Goal: Information Seeking & Learning: Compare options

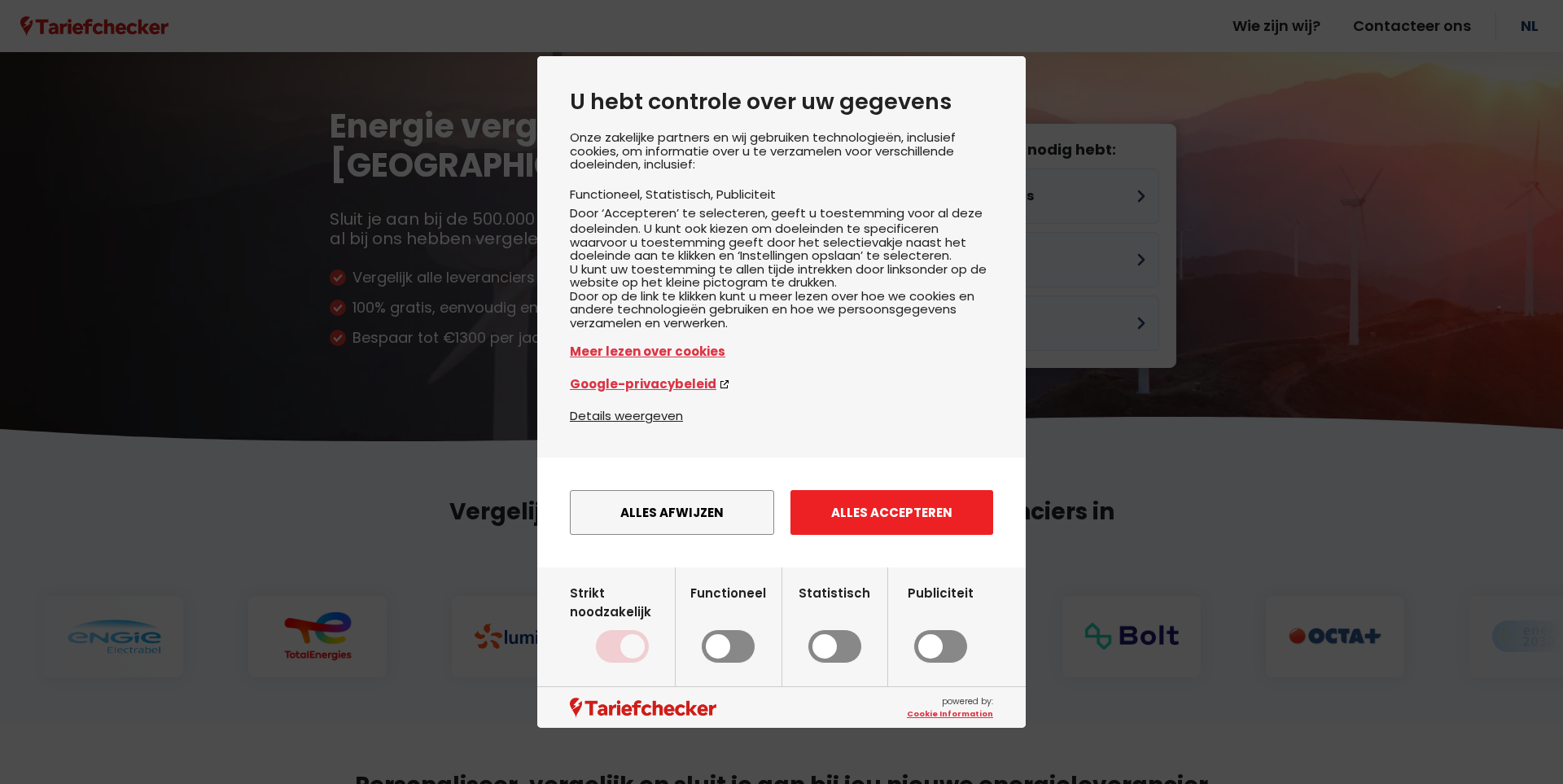
click at [922, 512] on button "Alles accepteren" at bounding box center [892, 512] width 203 height 44
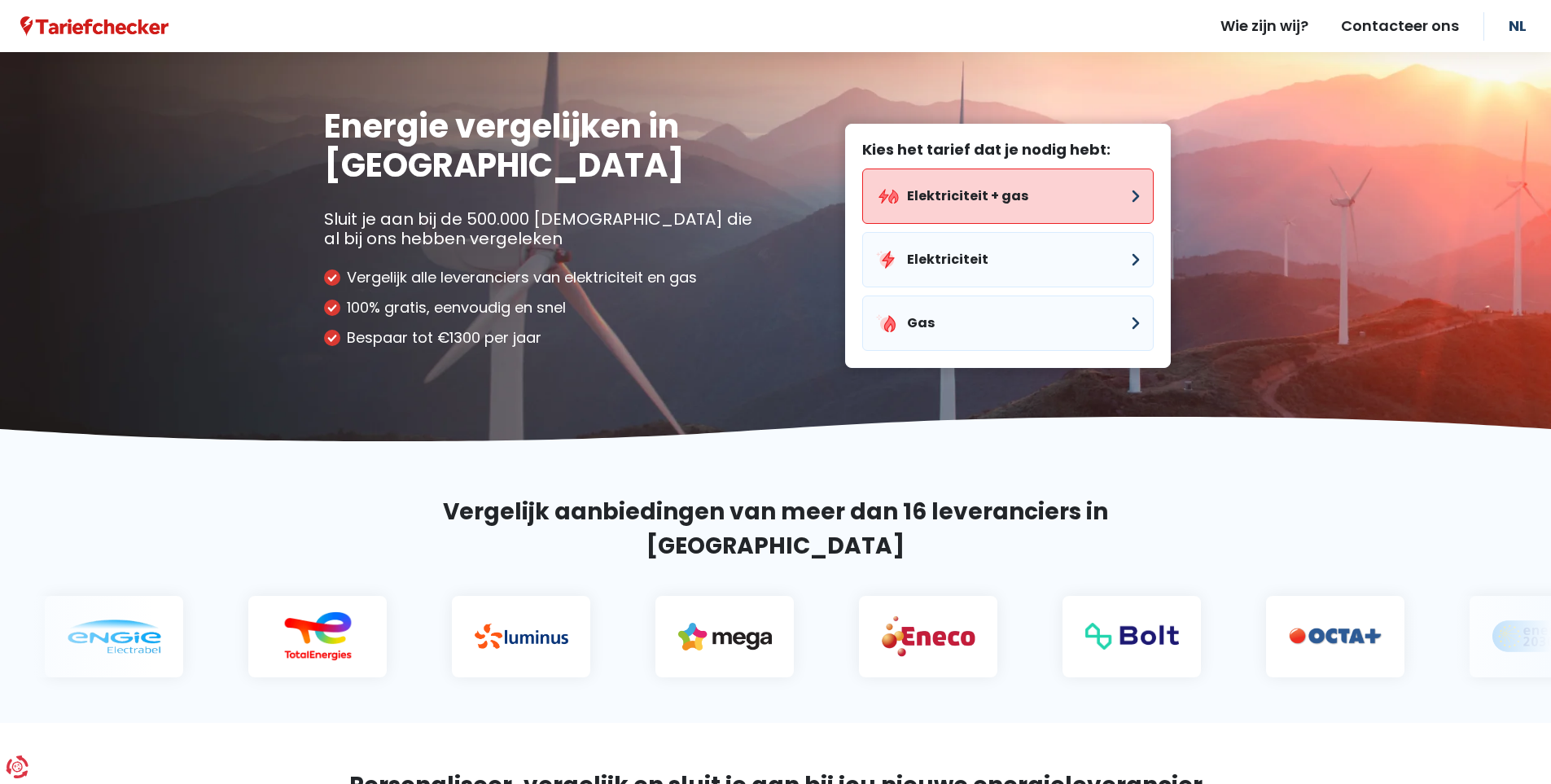
click at [1051, 186] on button "Elektriciteit + gas" at bounding box center [1008, 196] width 291 height 56
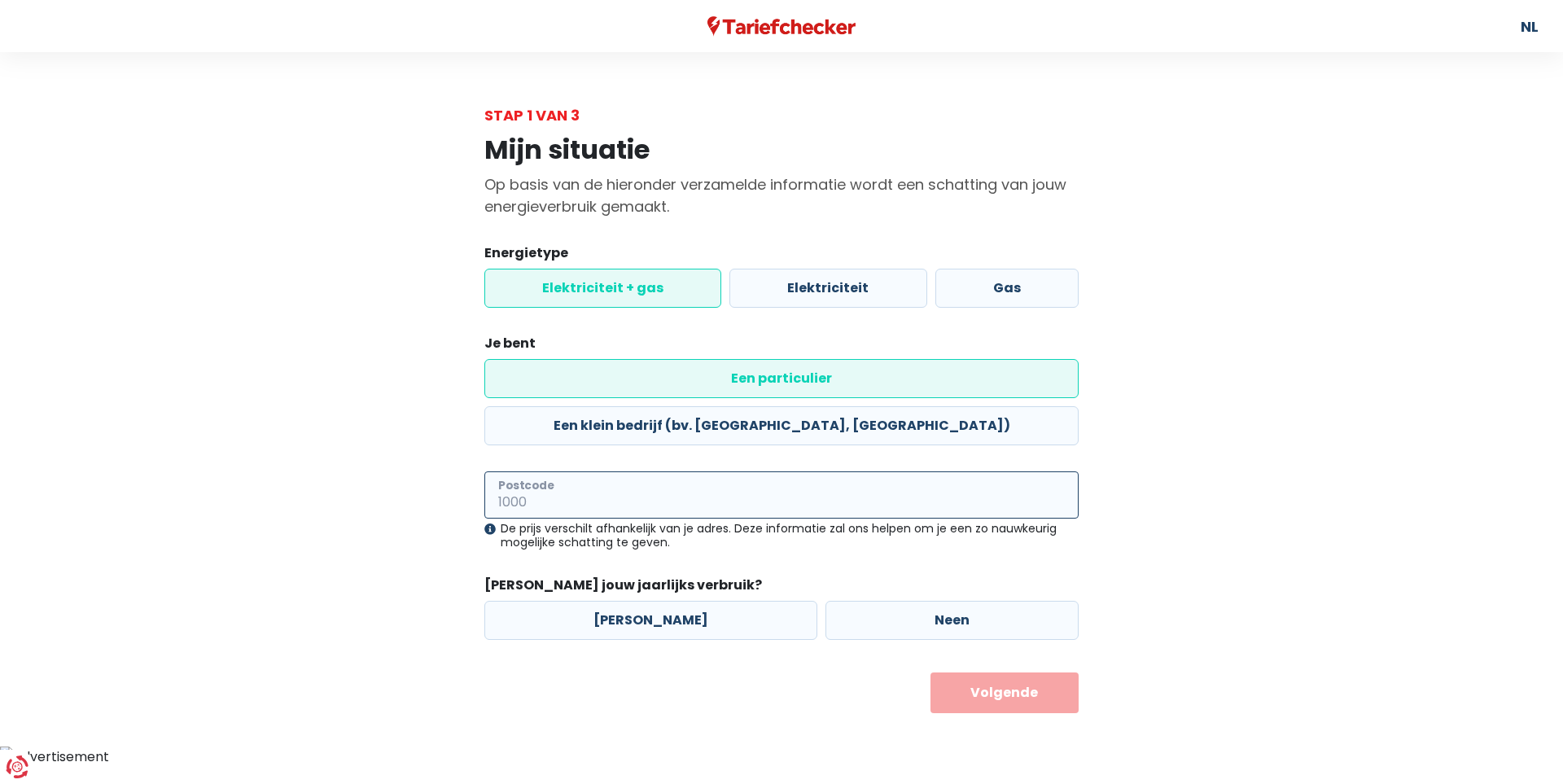
click at [591, 471] on input "Postcode" at bounding box center [782, 495] width 594 height 47
type input "2660"
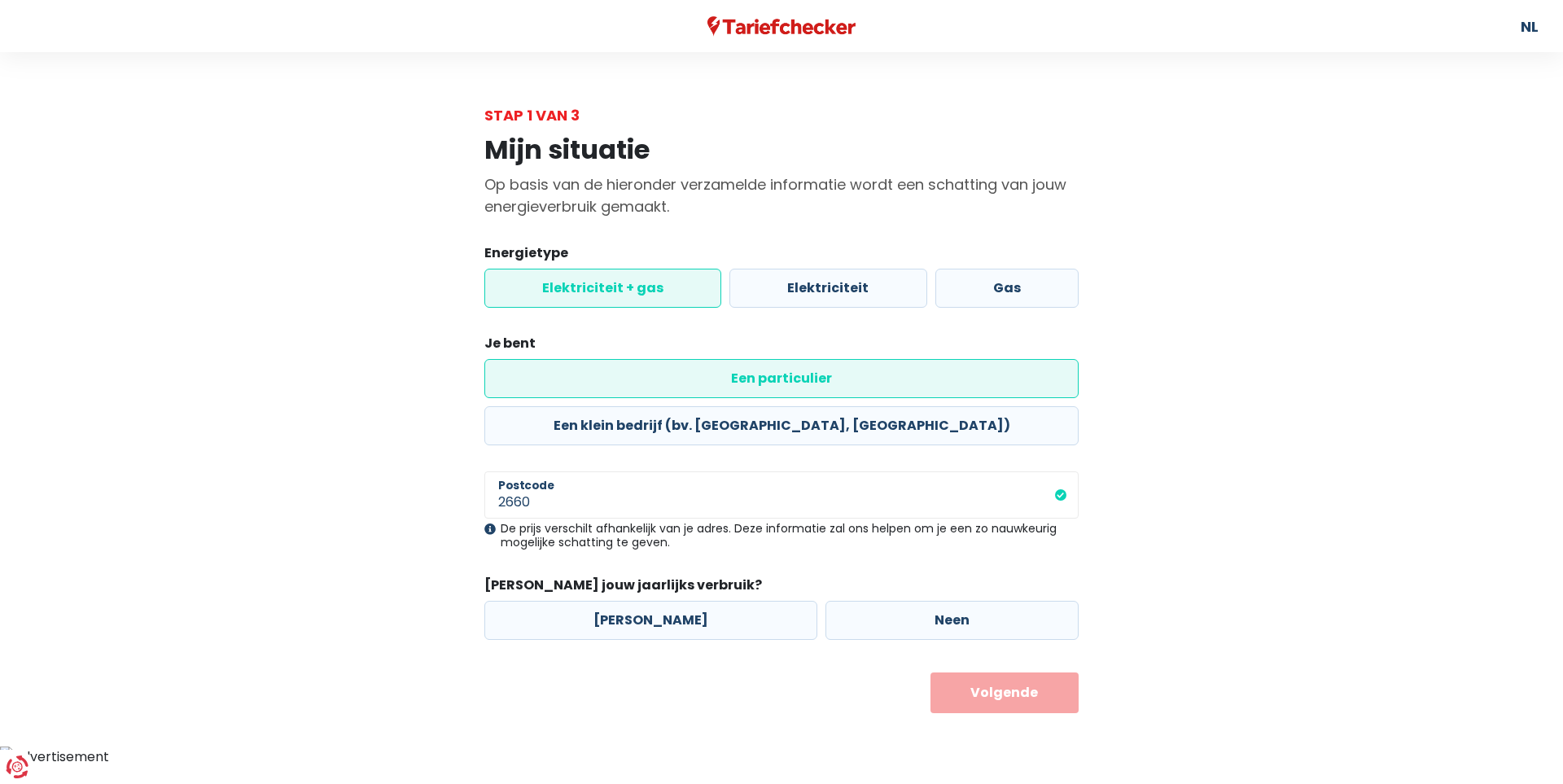
click at [799, 508] on form "Energietype Elektriciteit + gas Elektriciteit Gas Je bent Een particulier Een k…" at bounding box center [782, 478] width 594 height 469
click at [945, 601] on label "Neen" at bounding box center [953, 620] width 253 height 39
click at [945, 601] on input "Neen" at bounding box center [953, 620] width 253 height 39
radio input "true"
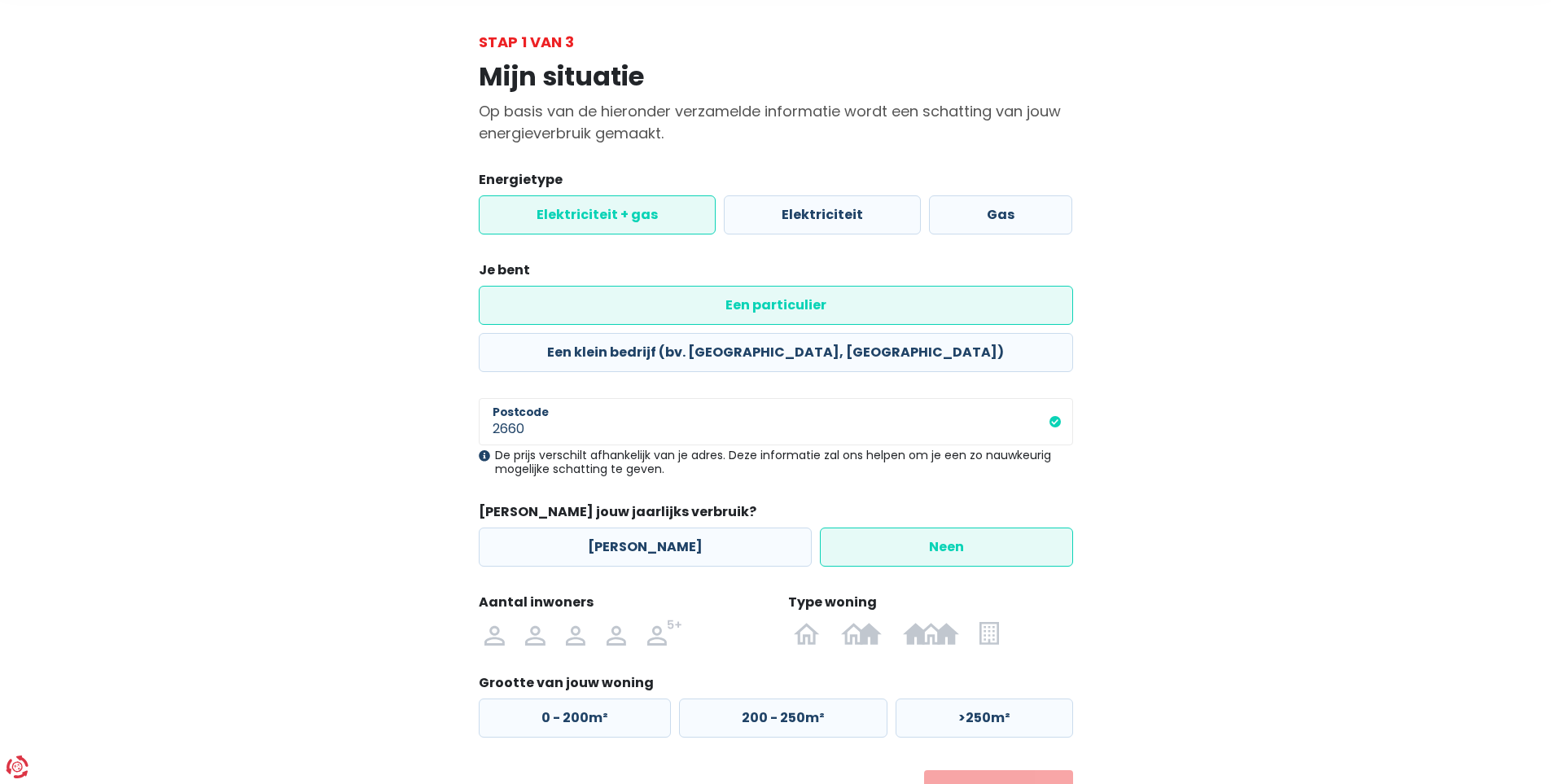
scroll to position [106, 0]
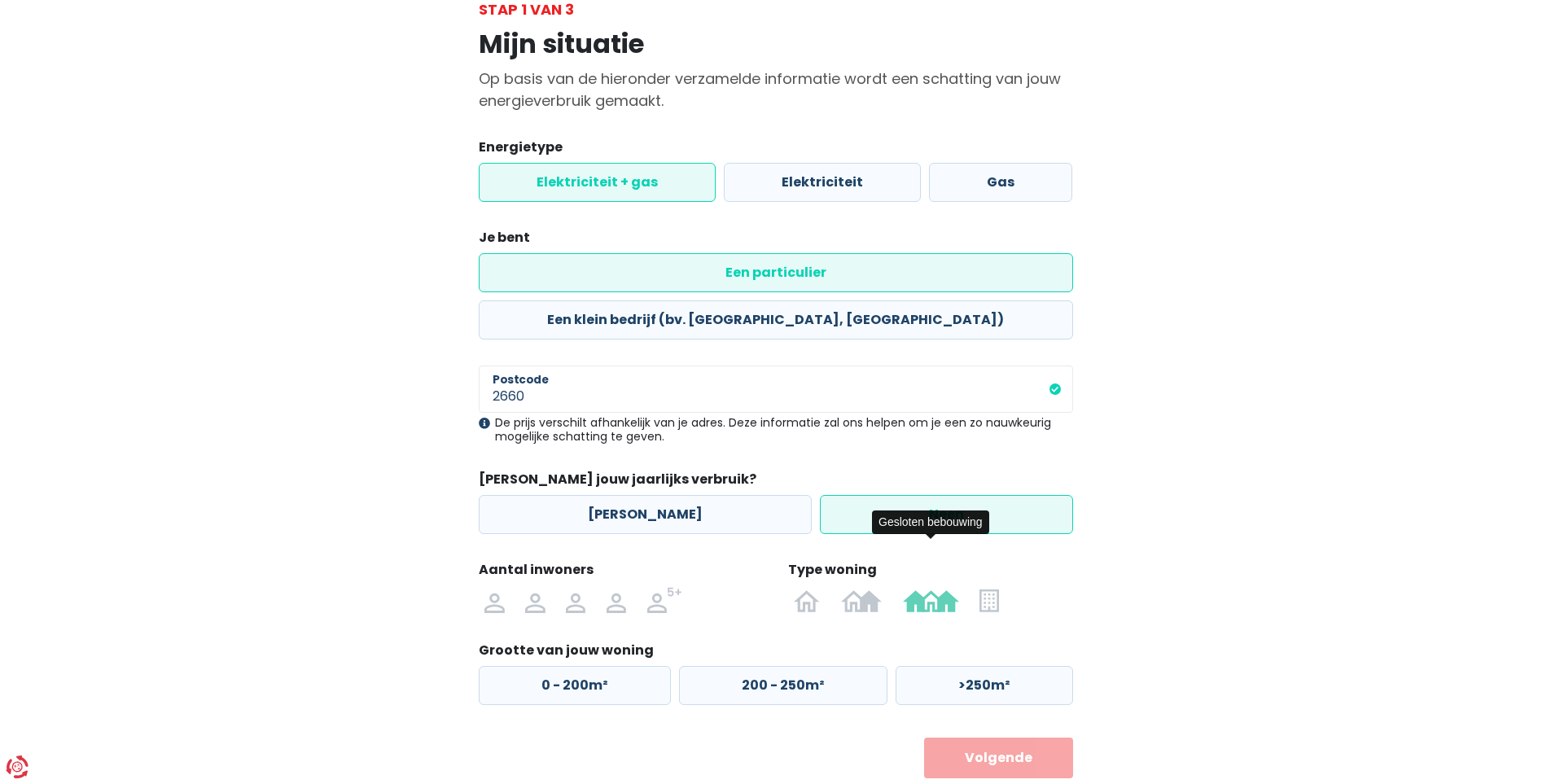
click at [931, 587] on img at bounding box center [930, 600] width 56 height 26
click at [931, 587] on input "radio" at bounding box center [931, 600] width 78 height 26
radio input "true"
click at [527, 587] on img at bounding box center [535, 600] width 20 height 26
click at [527, 587] on input "radio" at bounding box center [534, 600] width 41 height 26
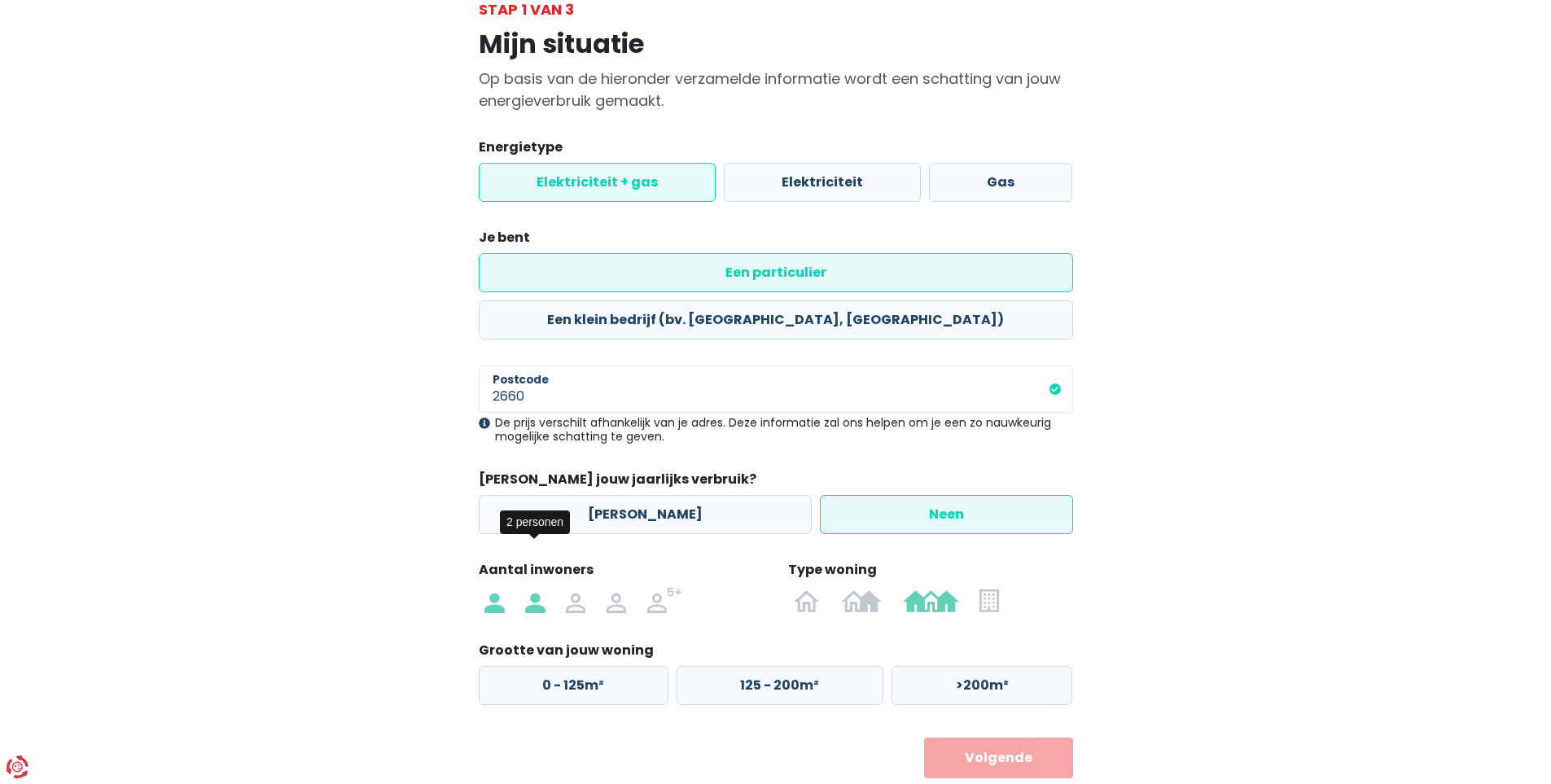
radio input "true"
click at [719, 666] on label "125 - 200m²" at bounding box center [780, 685] width 207 height 39
click at [719, 666] on input "125 - 200m²" at bounding box center [780, 685] width 207 height 39
radio input "true"
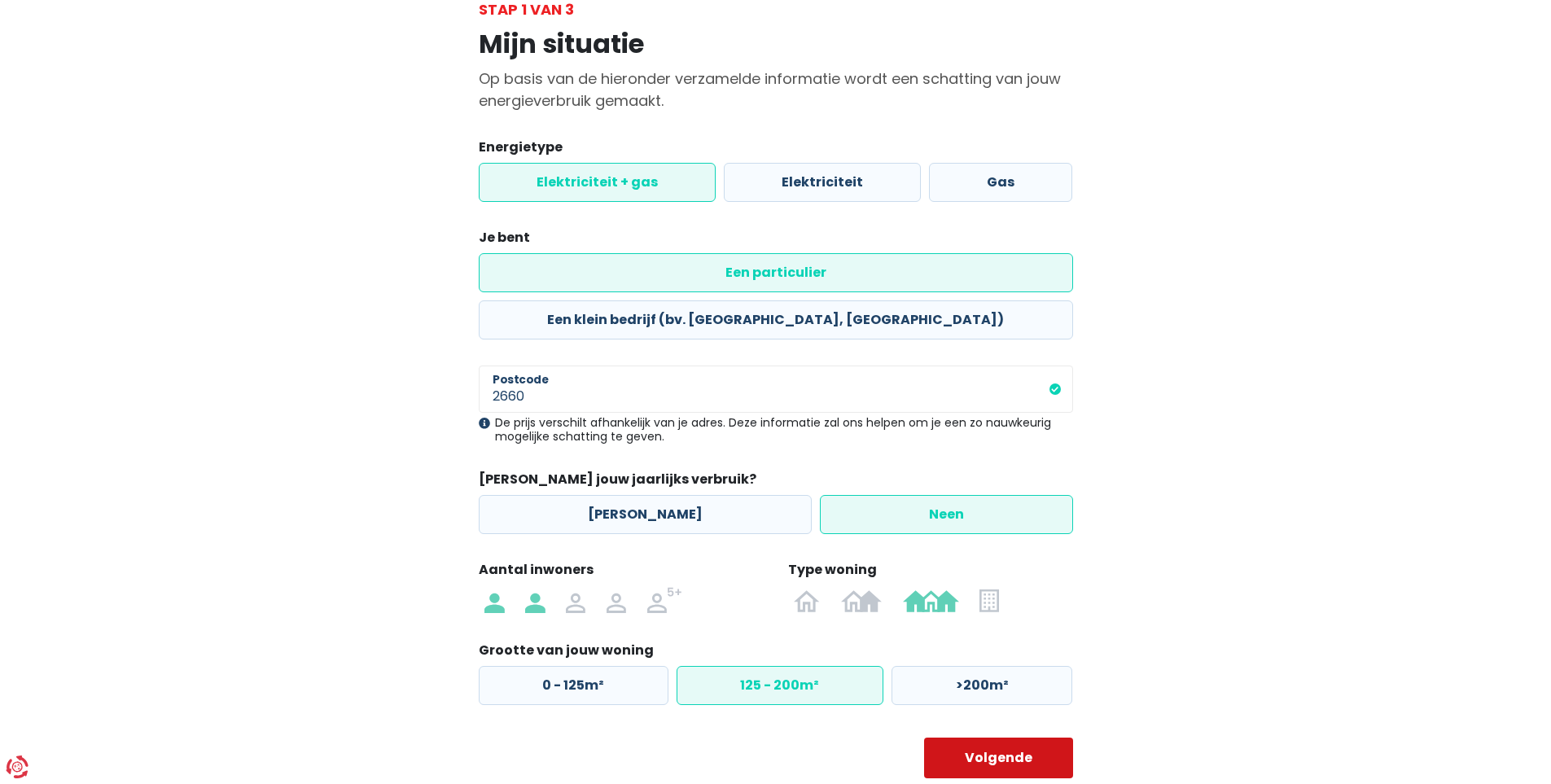
click at [989, 738] on button "Volgende" at bounding box center [999, 758] width 149 height 41
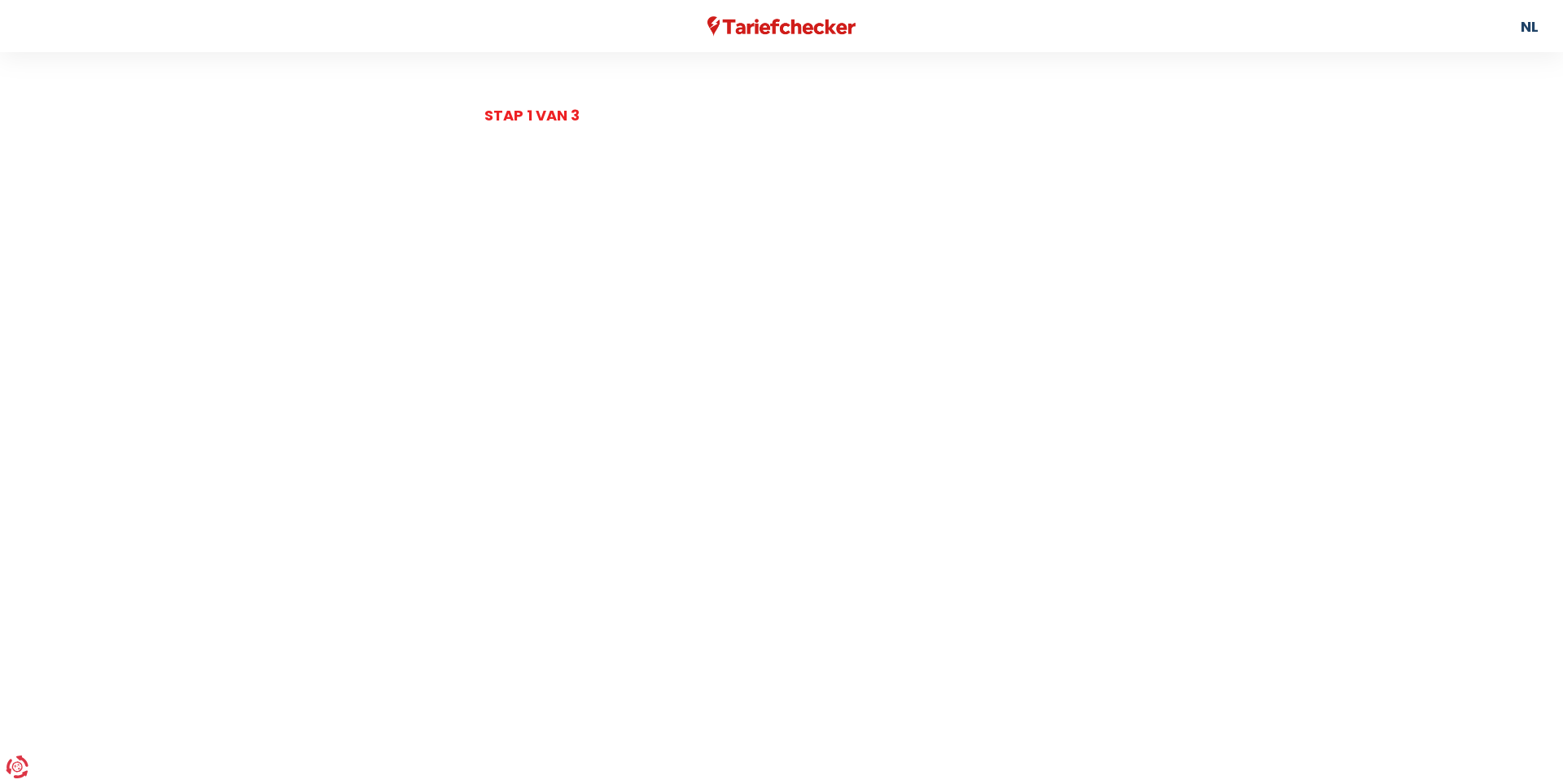
select select
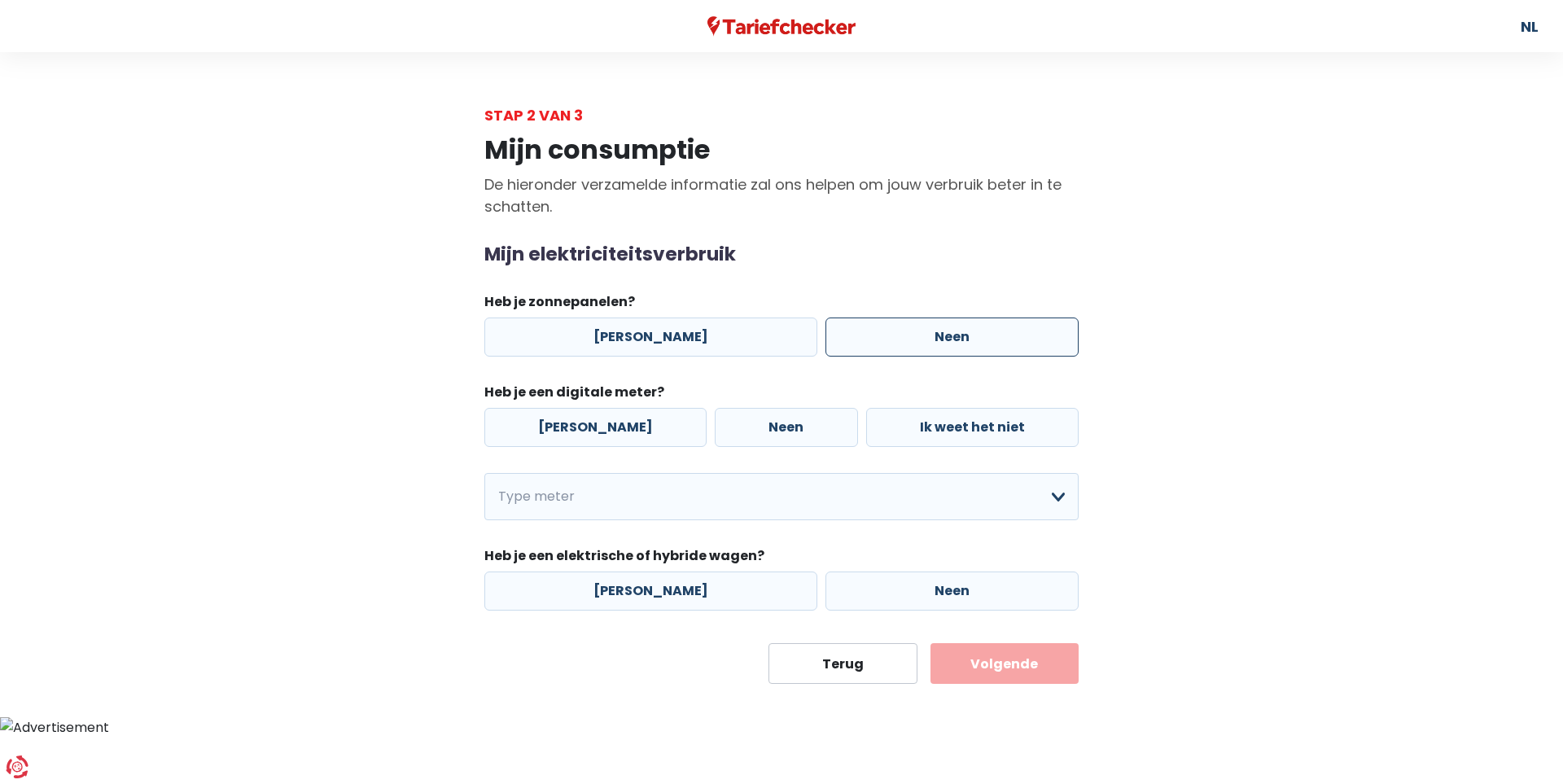
click at [850, 324] on label "Neen" at bounding box center [953, 336] width 253 height 39
click at [850, 324] on input "Neen" at bounding box center [953, 336] width 253 height 39
radio input "true"
click at [726, 440] on label "Neen" at bounding box center [785, 427] width 143 height 39
click at [726, 440] on input "Neen" at bounding box center [785, 427] width 143 height 39
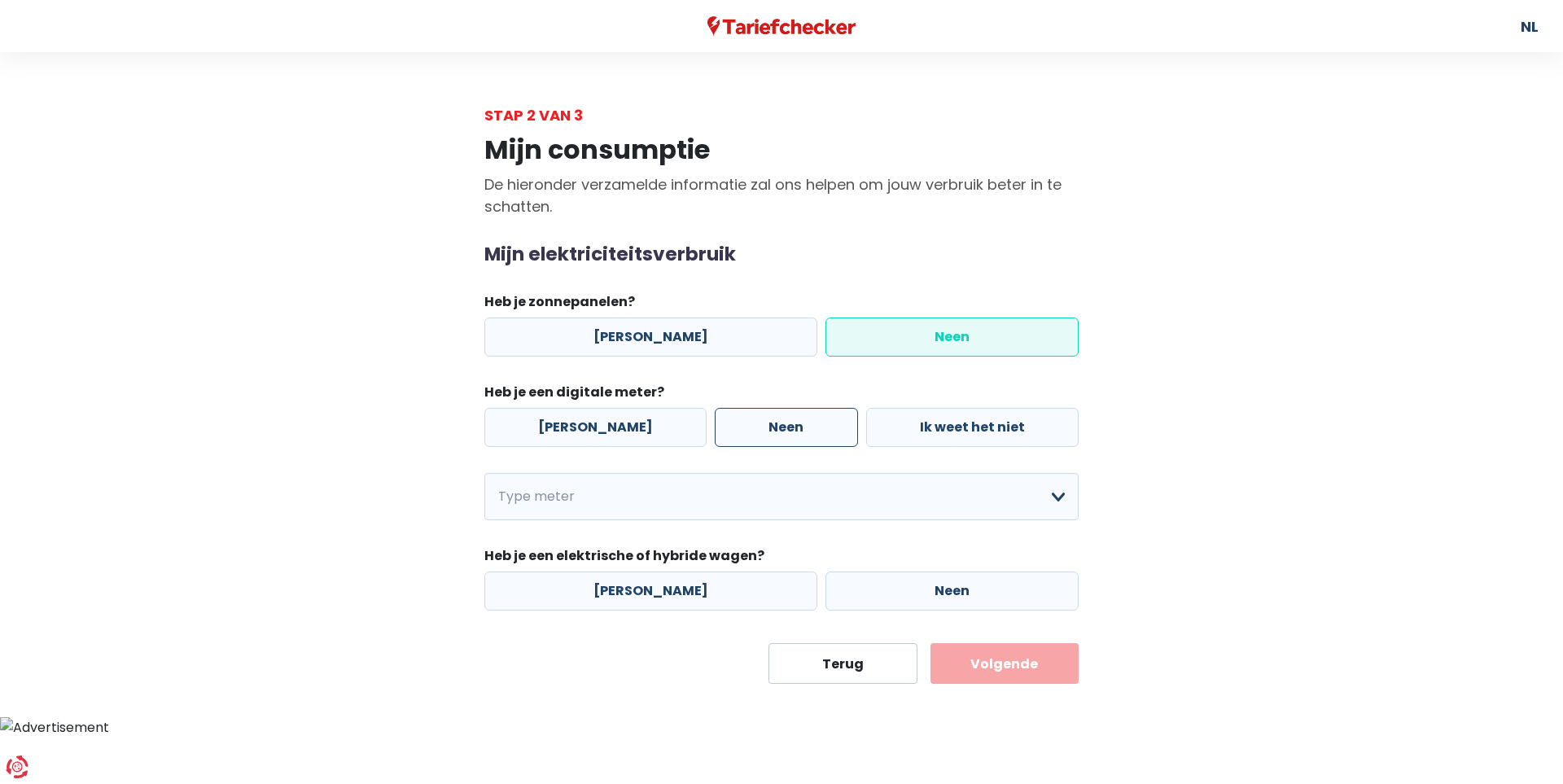
radio input "true"
click at [699, 486] on select "Enkelvoudig Tweevoudig Enkelvoudig + uitsluitend nachttarief Tweevoudig + uitsl…" at bounding box center [782, 497] width 594 height 47
select select "day_single_rate"
click at [485, 473] on select "Enkelvoudig Tweevoudig Enkelvoudig + uitsluitend nachttarief Tweevoudig + uitsl…" at bounding box center [782, 497] width 594 height 47
click at [857, 584] on label "Neen" at bounding box center [953, 590] width 253 height 39
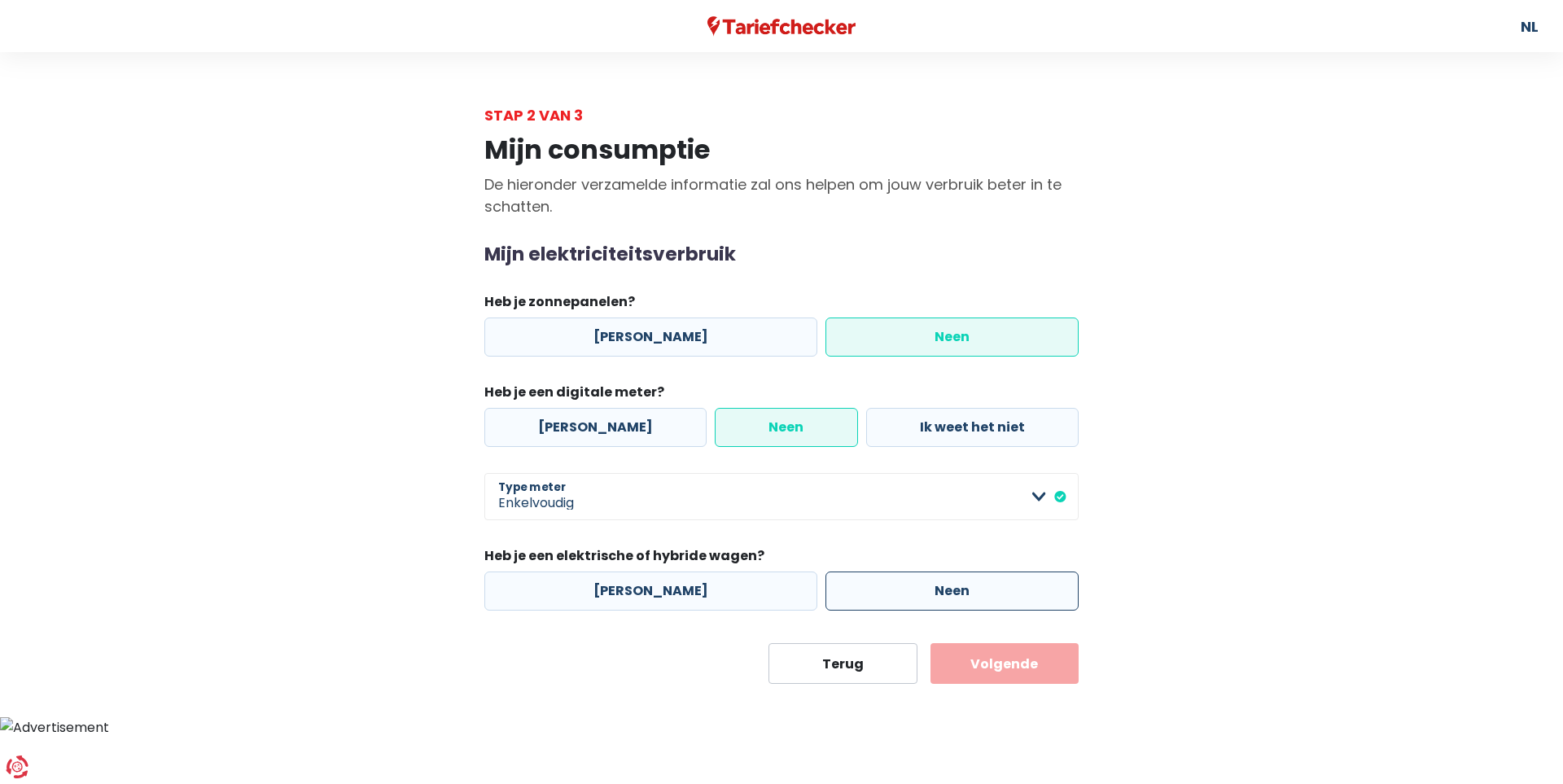
click at [857, 584] on input "Neen" at bounding box center [953, 590] width 253 height 39
radio input "true"
click at [1033, 654] on button "Volgende" at bounding box center [1005, 663] width 149 height 41
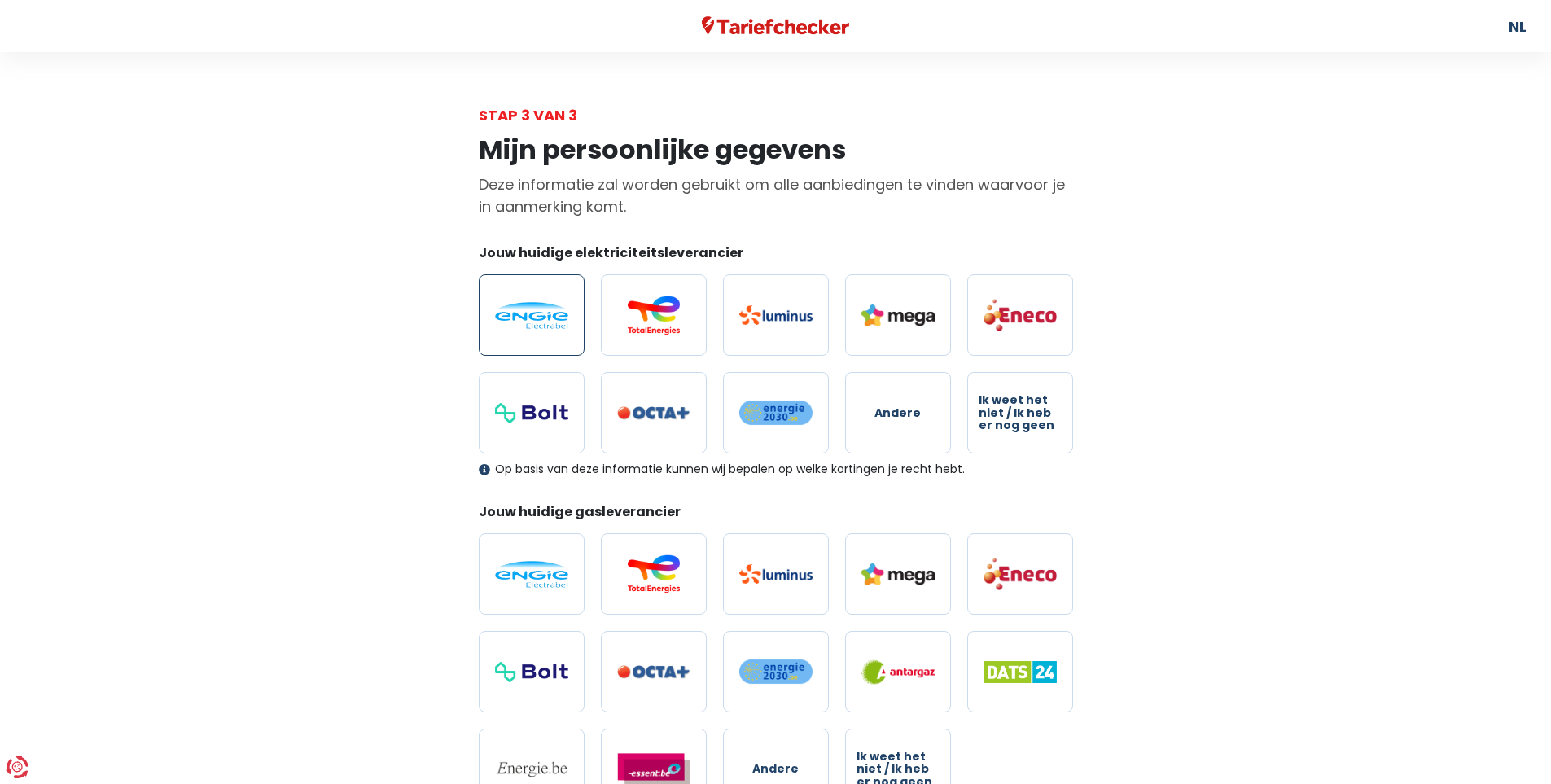
click at [536, 314] on img at bounding box center [532, 315] width 74 height 26
click at [536, 314] on input "radio" at bounding box center [532, 315] width 106 height 81
radio input "true"
click at [507, 579] on img at bounding box center [532, 574] width 74 height 26
click at [507, 579] on input "radio" at bounding box center [532, 573] width 106 height 81
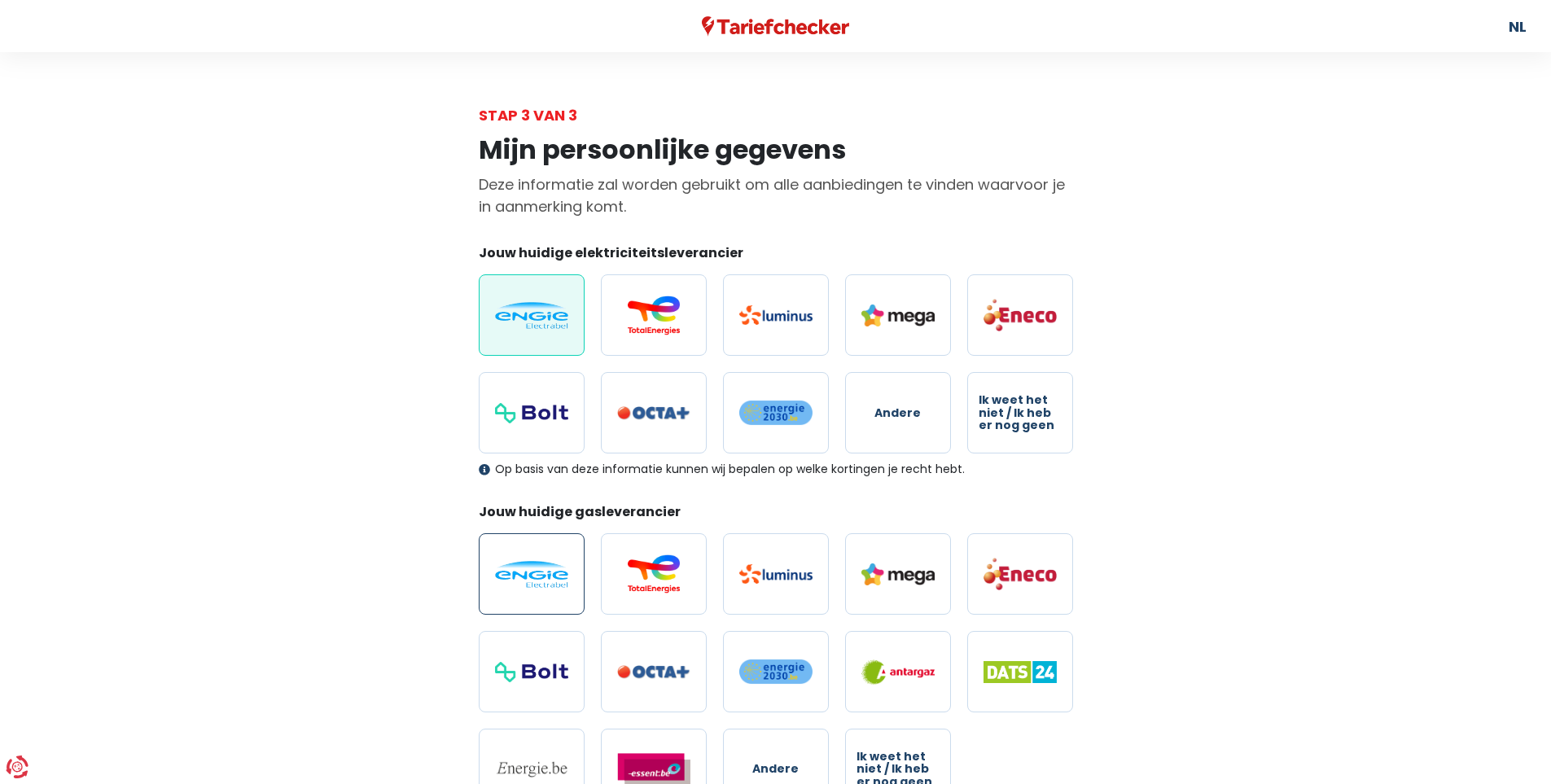
radio input "true"
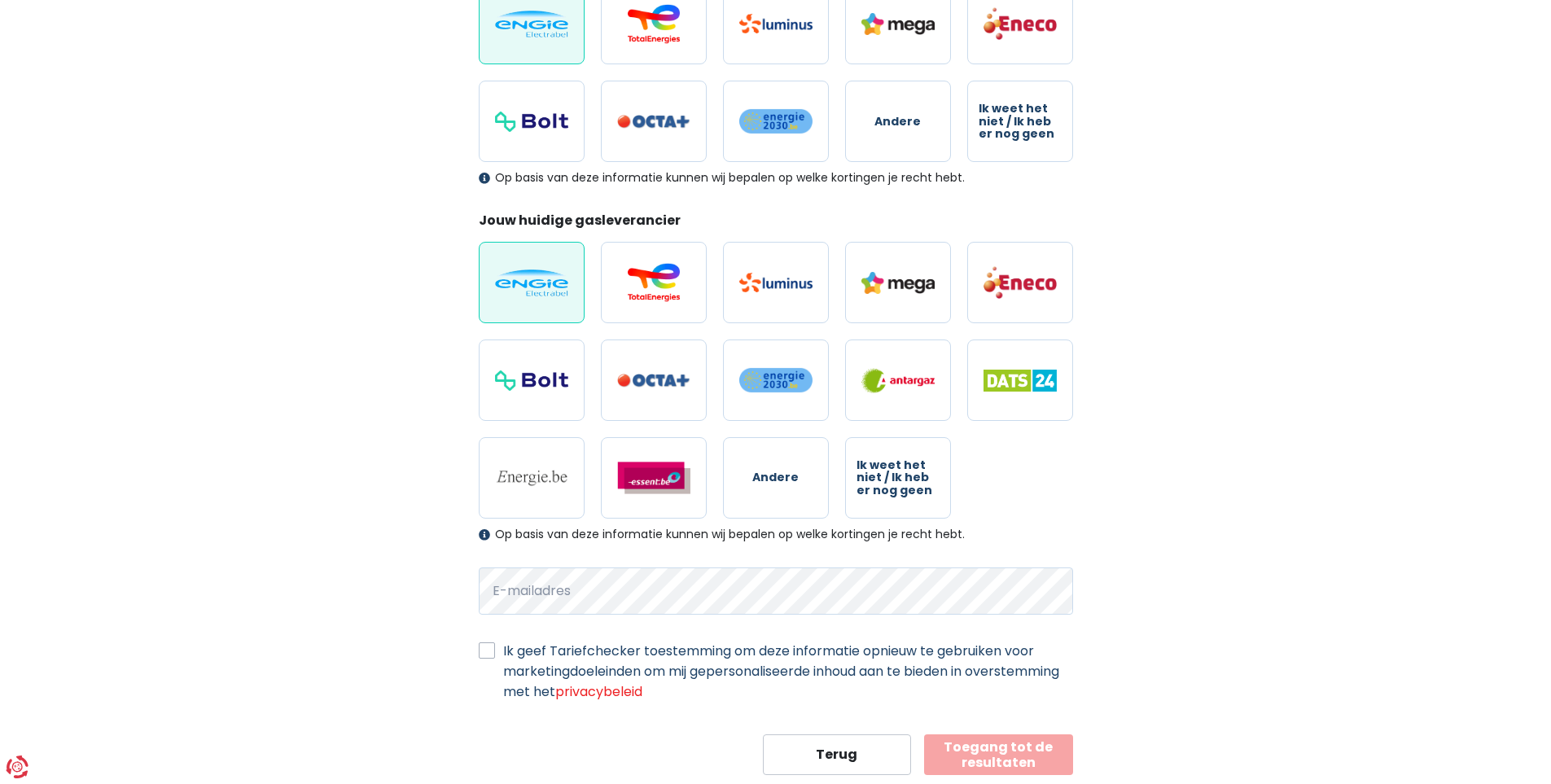
scroll to position [335, 0]
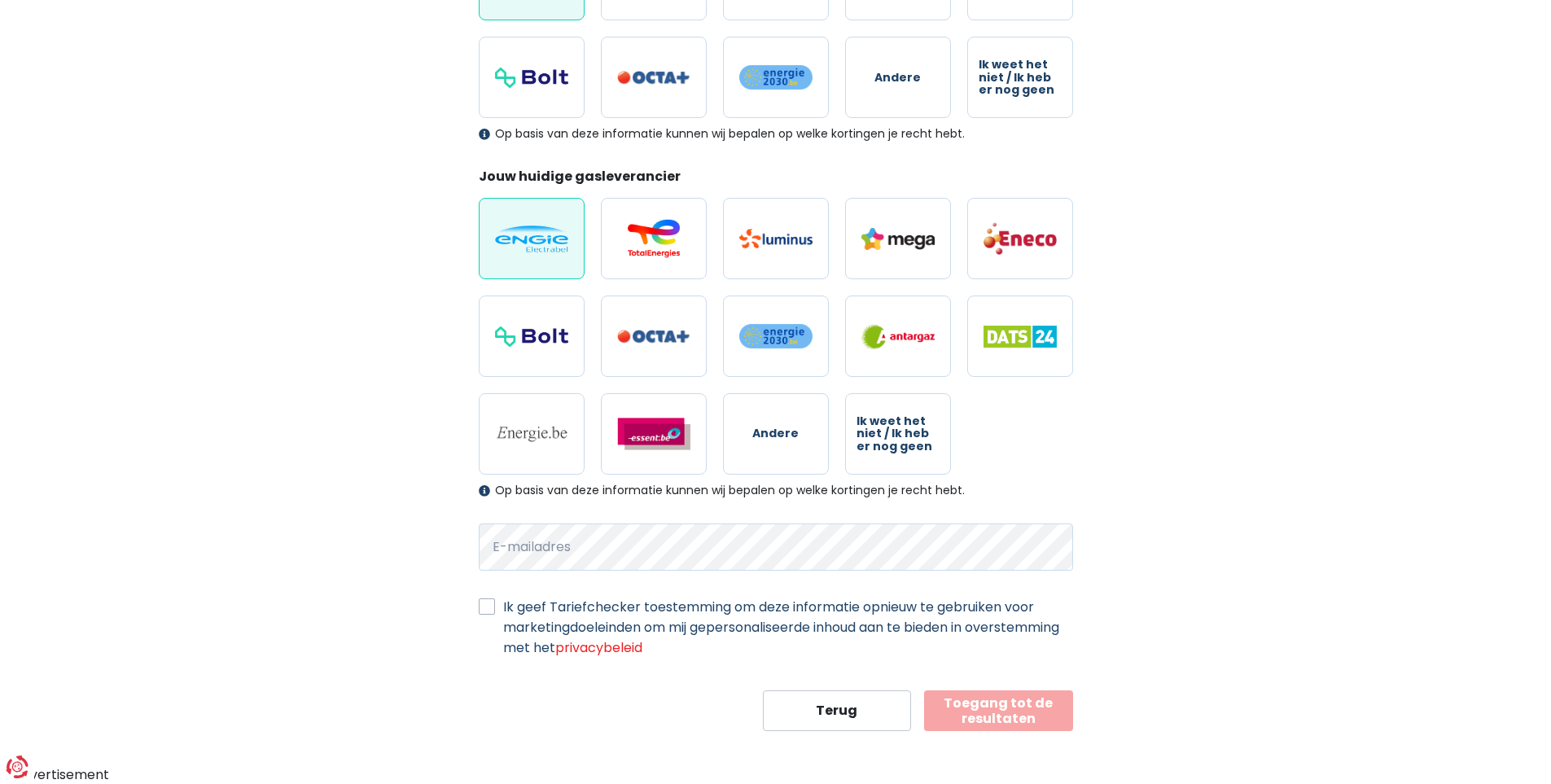
drag, startPoint x: 452, startPoint y: 605, endPoint x: 503, endPoint y: 605, distance: 51.0
click at [456, 605] on div "Mijn persoonlijke gegevens Deze informatie zal worden gebruikt om alle aanbiedi…" at bounding box center [776, 261] width 928 height 940
click at [503, 610] on label "Ik geef Tariefchecker toestemming om deze informatie opnieuw te gebruiken voor …" at bounding box center [787, 626] width 570 height 61
click at [489, 610] on input "Ik geef Tariefchecker toestemming om deze informatie opnieuw te gebruiken voor …" at bounding box center [487, 604] width 16 height 16
checkbox input "true"
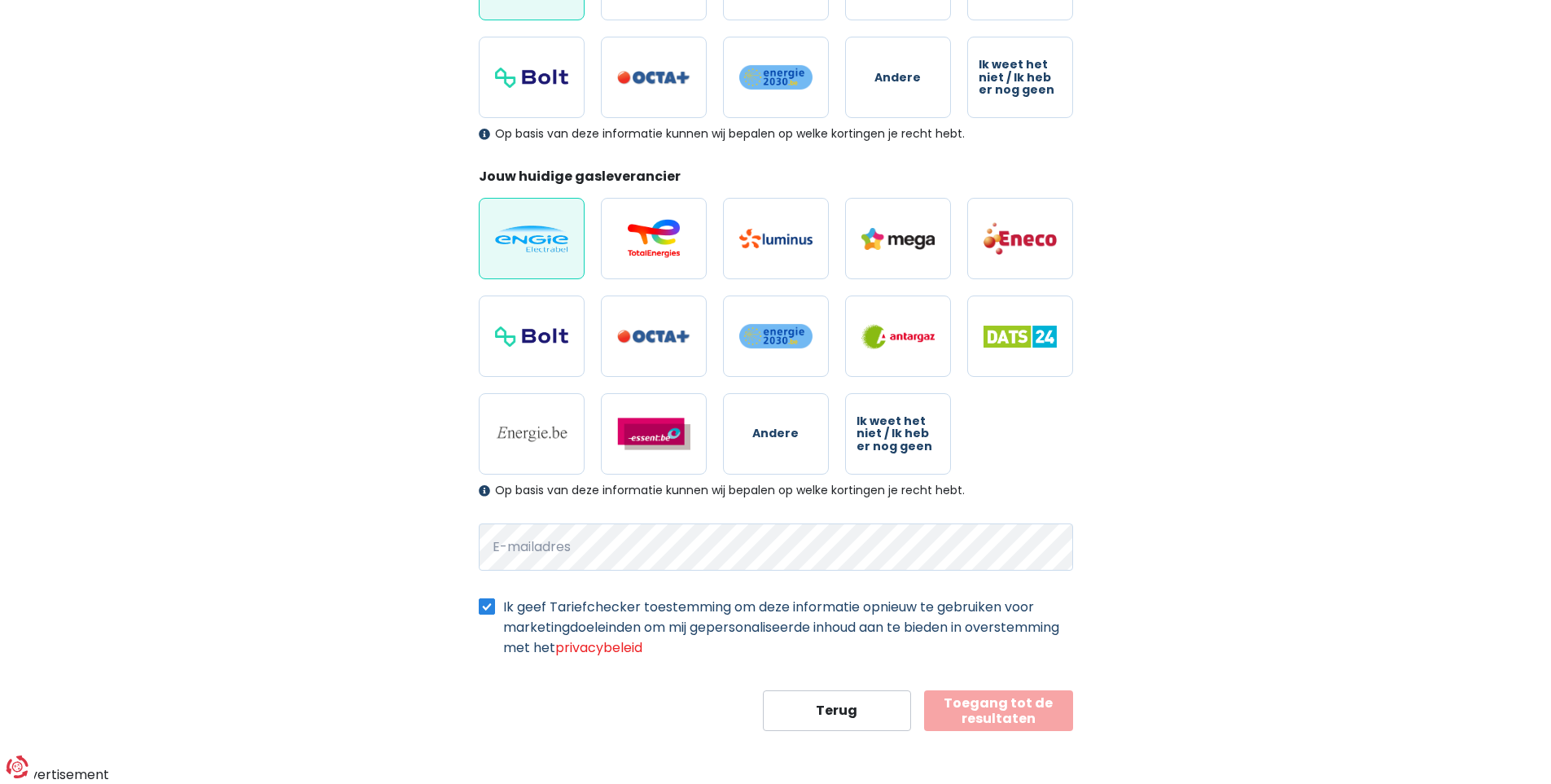
click at [999, 713] on button "Toegang tot de resultaten" at bounding box center [999, 710] width 149 height 41
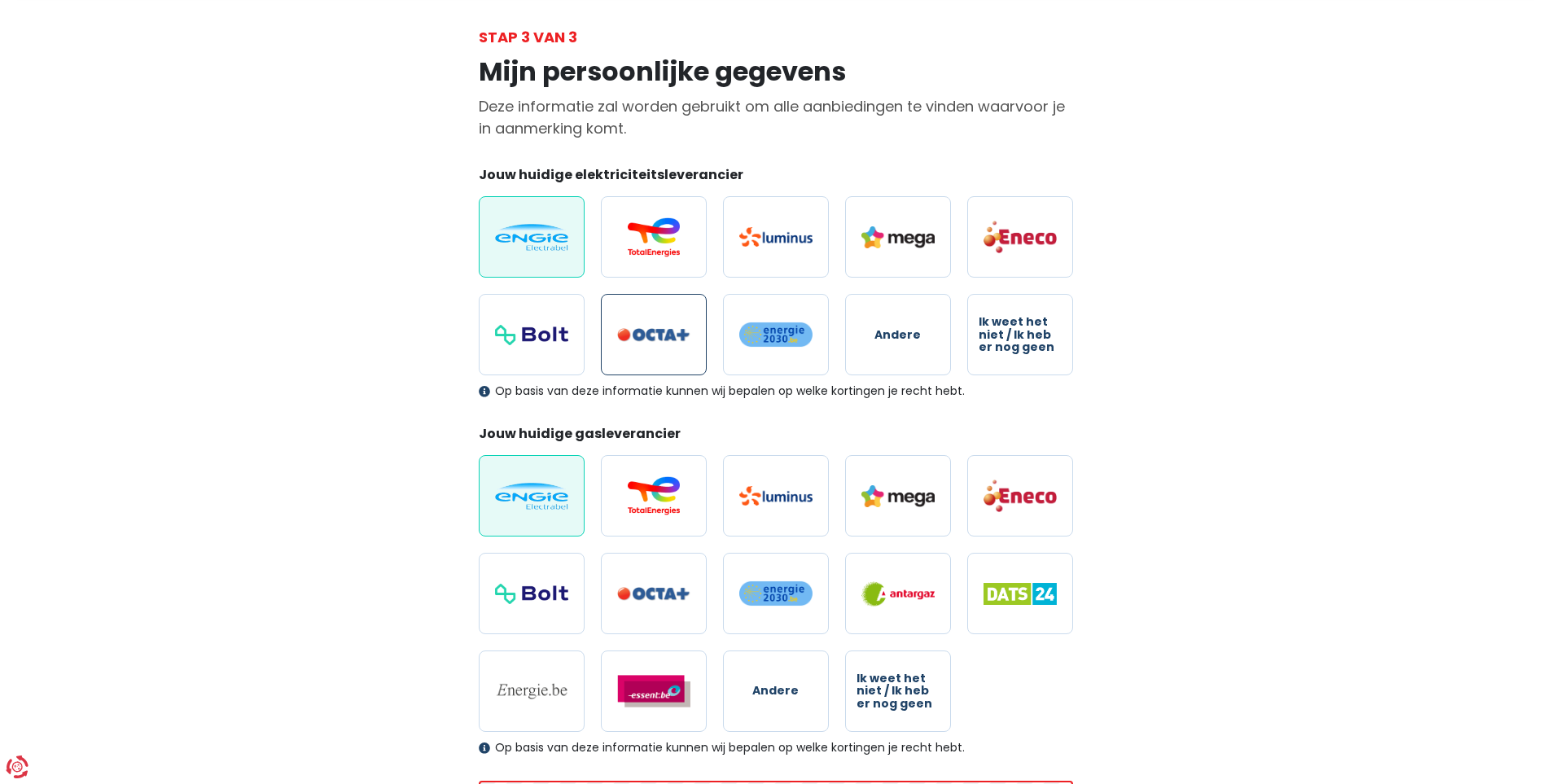
scroll to position [0, 0]
